Goal: Navigation & Orientation: Find specific page/section

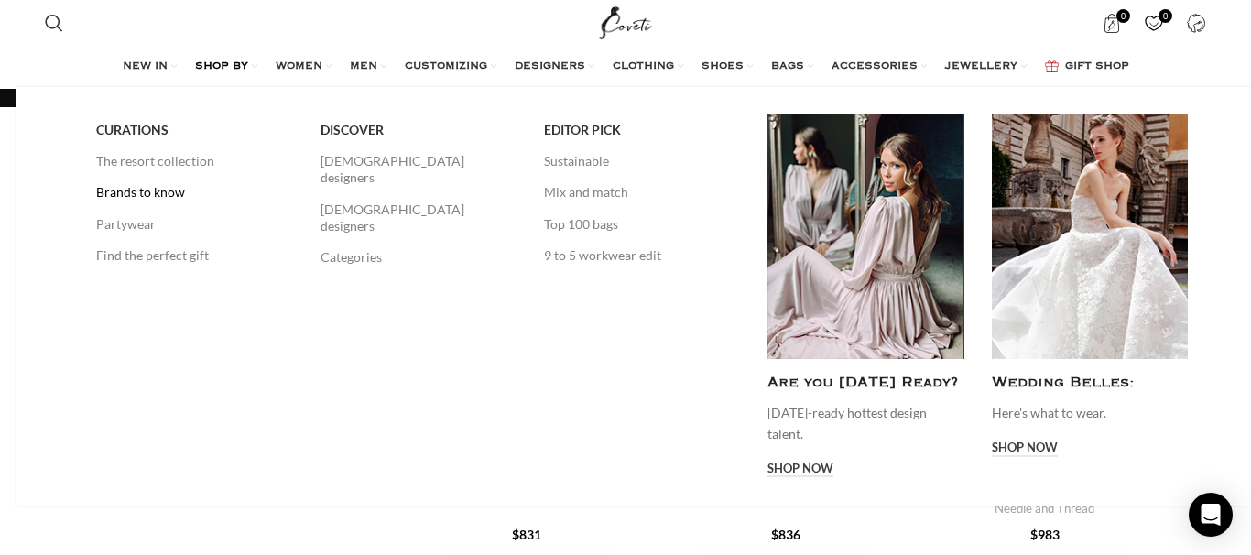
click at [126, 192] on link "Brands to know" at bounding box center [194, 192] width 196 height 31
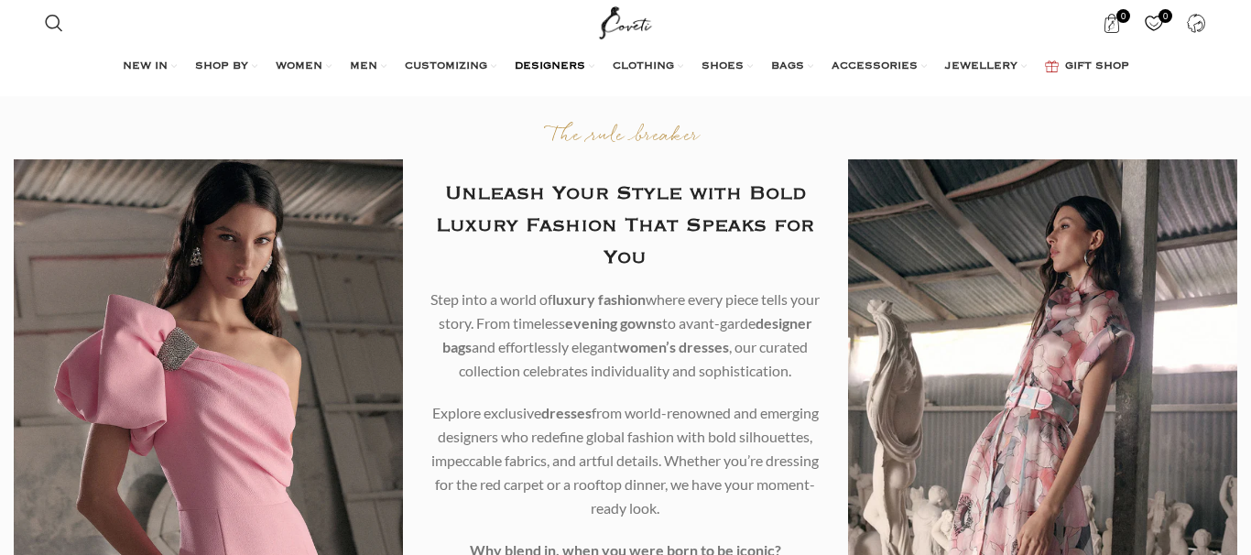
click at [550, 61] on span "DESIGNERS" at bounding box center [550, 67] width 71 height 15
